Goal: Use online tool/utility: Utilize a website feature to perform a specific function

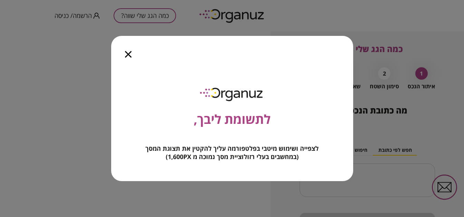
click at [126, 56] on icon "button" at bounding box center [128, 54] width 7 height 7
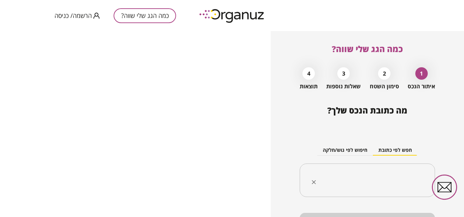
click at [396, 168] on div "​" at bounding box center [367, 181] width 135 height 34
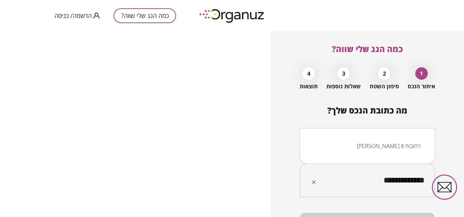
click at [408, 149] on li "[PERSON_NAME] 8 רחובות" at bounding box center [367, 146] width 117 height 12
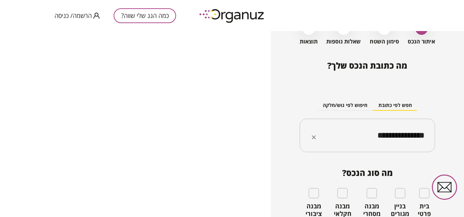
scroll to position [75, 0]
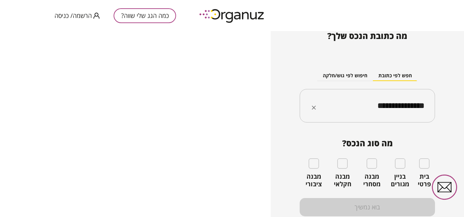
type input "**********"
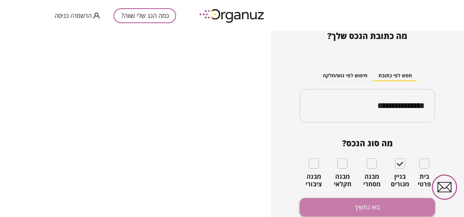
click at [380, 206] on button "בוא נמשיך" at bounding box center [367, 207] width 135 height 18
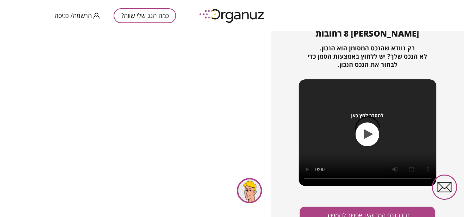
scroll to position [95, 0]
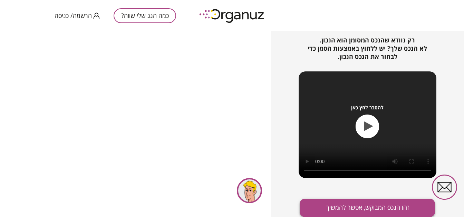
click at [363, 208] on button "זהו הנכס המבוקש, אפשר להמשיך" at bounding box center [367, 208] width 135 height 18
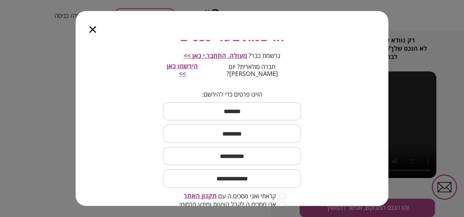
scroll to position [81, 0]
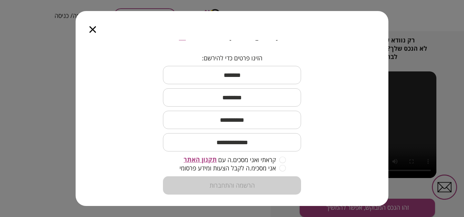
click at [89, 29] on div at bounding box center [93, 25] width 34 height 29
click at [92, 32] on icon "button" at bounding box center [92, 29] width 7 height 7
